Goal: Find specific page/section: Find specific page/section

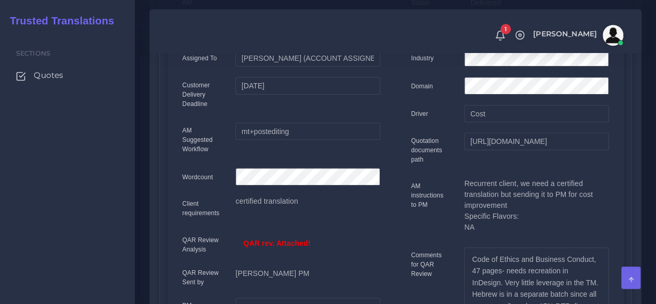
scroll to position [104, 0]
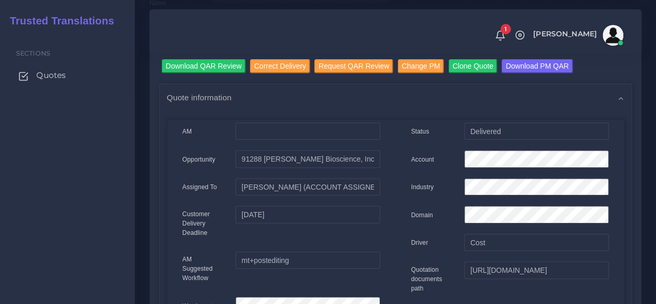
drag, startPoint x: 51, startPoint y: 78, endPoint x: 51, endPoint y: 72, distance: 6.2
click at [51, 78] on span "Quotes" at bounding box center [51, 75] width 30 height 11
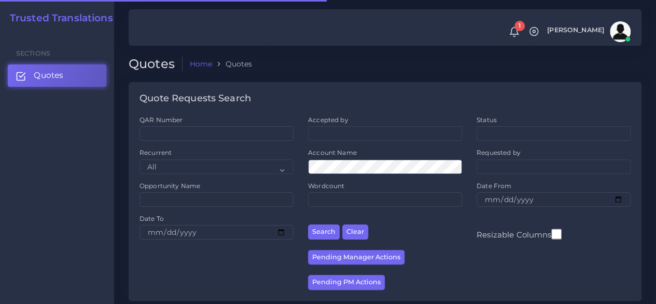
click at [196, 147] on div "QAR Number" at bounding box center [216, 131] width 169 height 33
click at [192, 132] on input "QAR Number" at bounding box center [217, 133] width 154 height 15
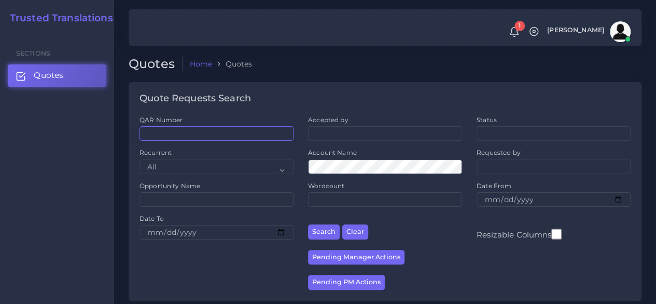
paste input "QAR123280"
type input "QAR123280"
click at [308, 224] on button "Search" at bounding box center [324, 231] width 32 height 15
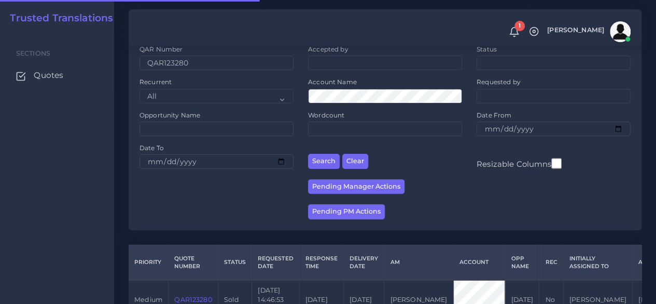
scroll to position [142, 0]
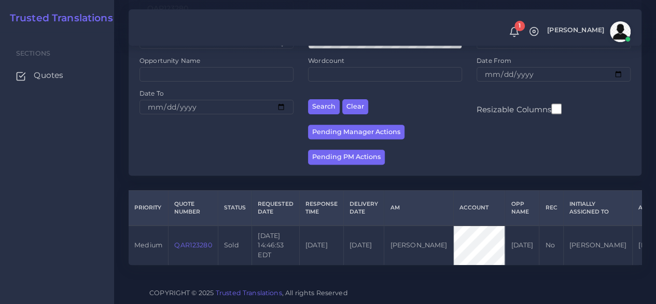
click at [195, 241] on link "QAR123280" at bounding box center [192, 245] width 37 height 8
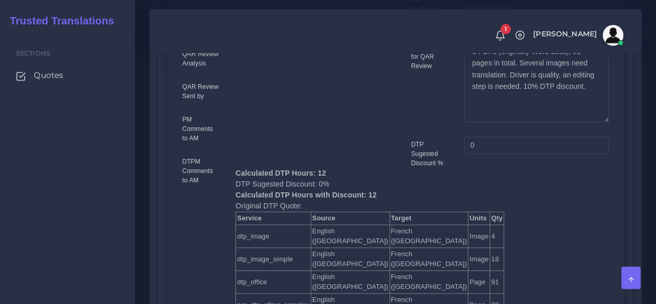
scroll to position [415, 0]
